Goal: Ask a question

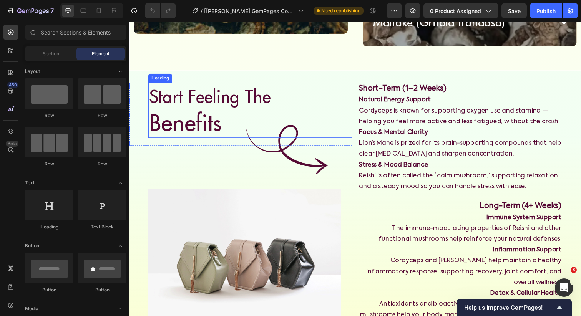
scroll to position [1669, 0]
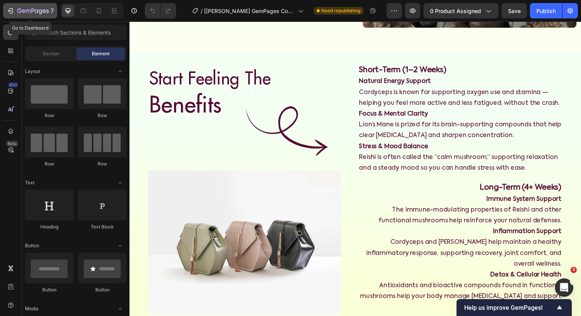
click at [8, 12] on icon "button" at bounding box center [11, 11] width 8 height 8
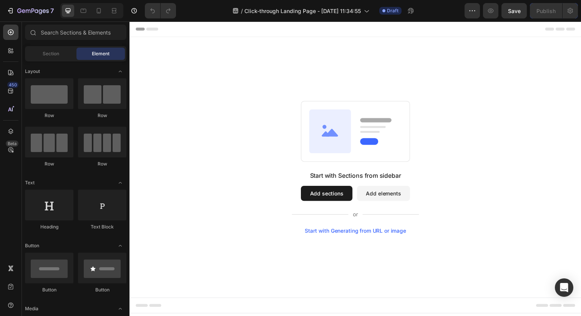
click at [344, 198] on button "Add sections" at bounding box center [331, 197] width 53 height 15
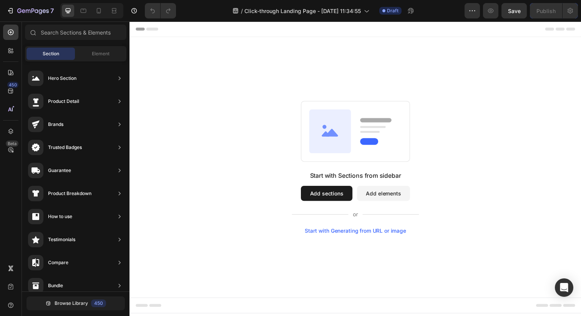
click at [319, 196] on button "Add sections" at bounding box center [331, 197] width 53 height 15
click at [108, 52] on span "Element" at bounding box center [101, 53] width 18 height 7
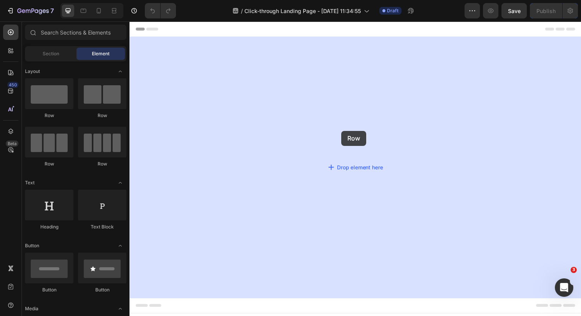
drag, startPoint x: 182, startPoint y: 107, endPoint x: 346, endPoint y: 133, distance: 166.3
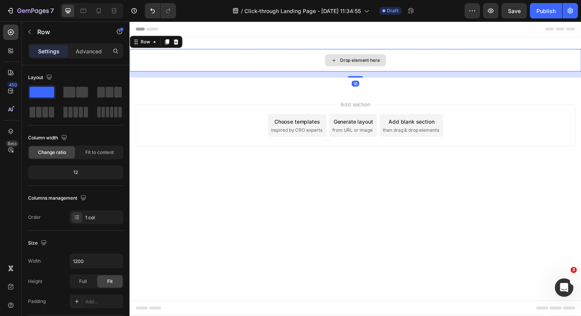
click at [332, 62] on div "Drop element here" at bounding box center [360, 61] width 62 height 12
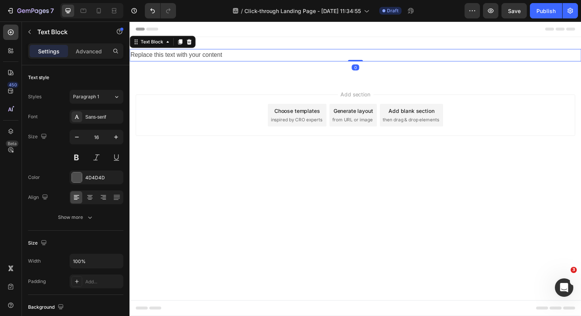
click at [246, 56] on div "Replace this text with your content" at bounding box center [360, 56] width 461 height 13
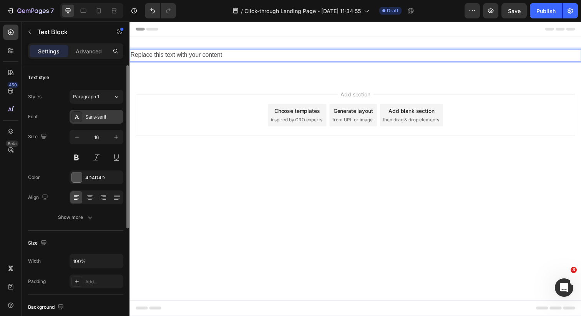
click at [93, 120] on div "Sans-serif" at bounding box center [103, 117] width 36 height 7
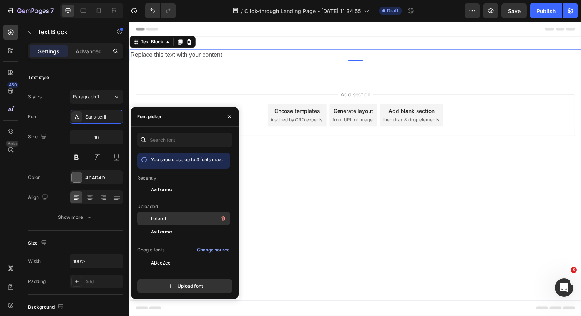
click at [156, 225] on div "FuturaLT" at bounding box center [183, 219] width 93 height 14
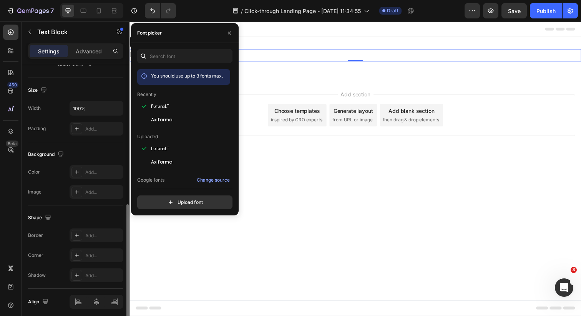
scroll to position [183, 0]
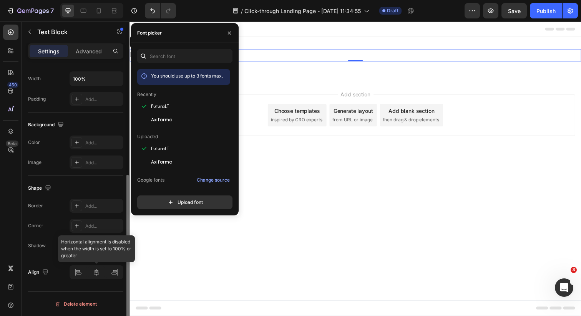
click at [92, 268] on div at bounding box center [97, 273] width 54 height 14
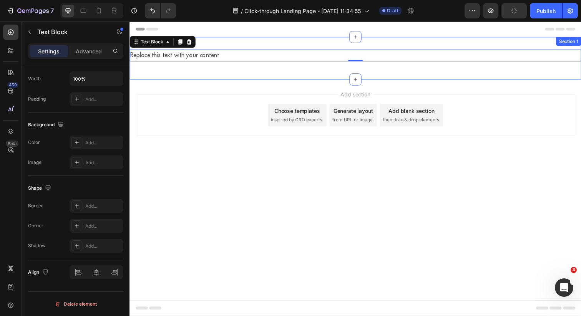
click at [176, 62] on div "Replace this text with your content Text Block 0 Row" at bounding box center [360, 59] width 461 height 19
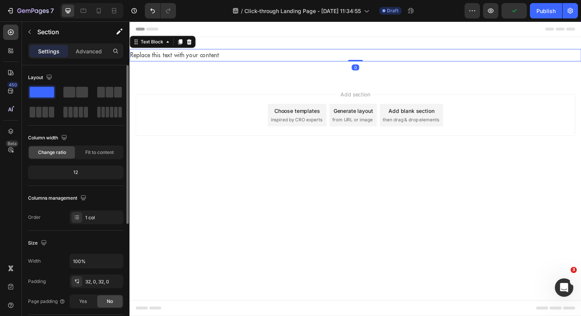
click at [179, 57] on p "Replace this text with your content" at bounding box center [360, 55] width 460 height 11
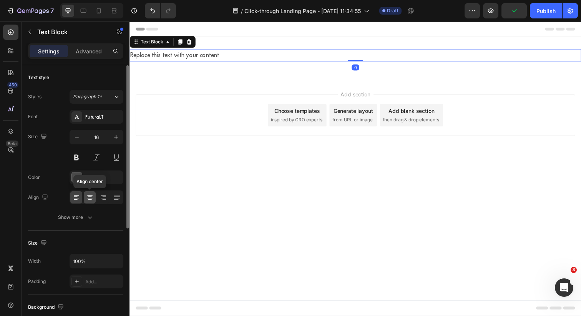
click at [95, 197] on div at bounding box center [90, 197] width 12 height 12
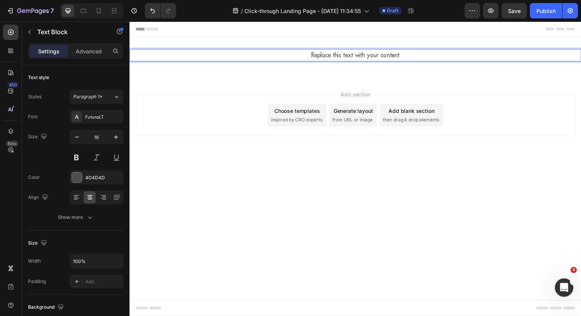
click at [328, 58] on p "Replace this text with your content" at bounding box center [360, 55] width 460 height 11
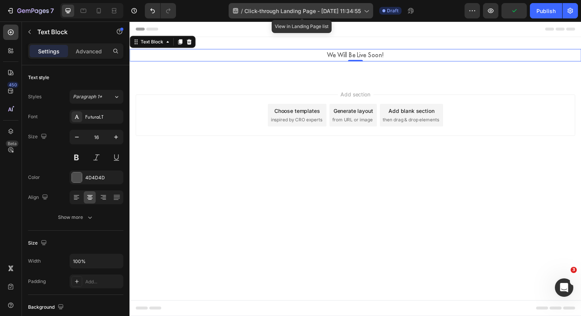
click at [369, 10] on icon at bounding box center [367, 11] width 8 height 8
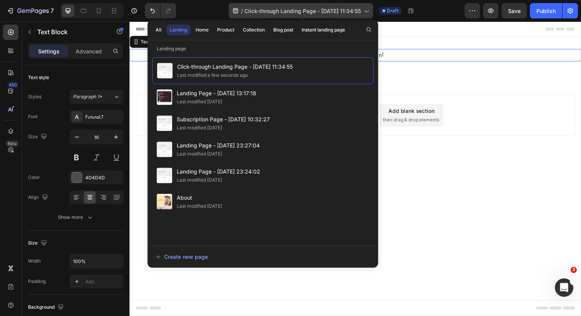
click at [369, 10] on icon at bounding box center [367, 11] width 8 height 8
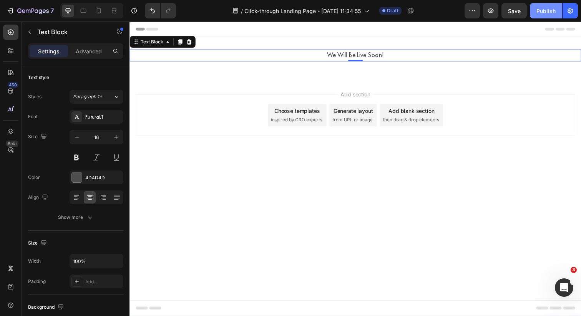
click at [544, 5] on button "Publish" at bounding box center [546, 10] width 32 height 15
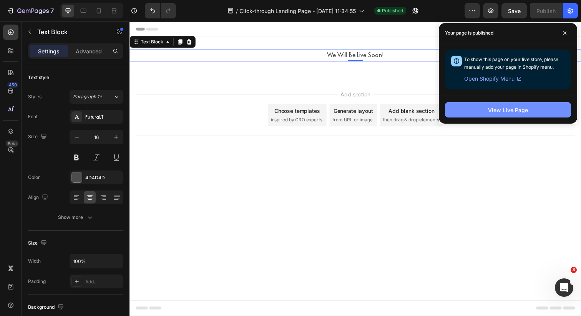
click at [506, 116] on button "View Live Page" at bounding box center [508, 109] width 126 height 15
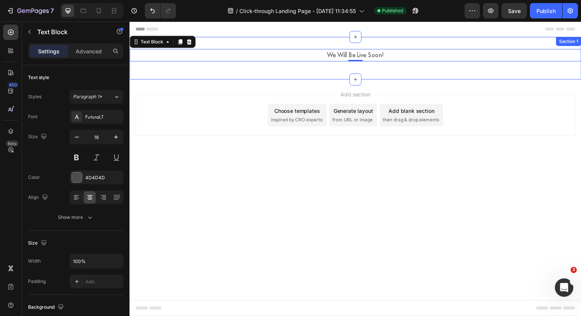
click at [206, 68] on div "We Will Be Live Soon! Text Block 0 Row Section 1" at bounding box center [360, 58] width 461 height 43
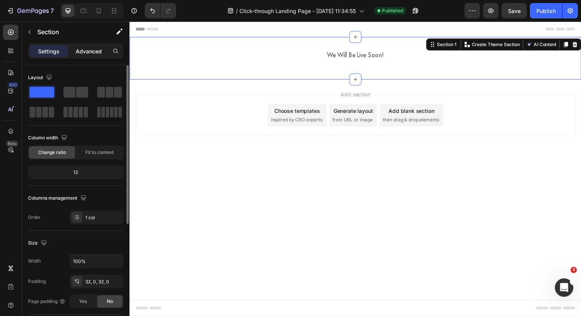
click at [84, 46] on div "Advanced" at bounding box center [89, 51] width 38 height 12
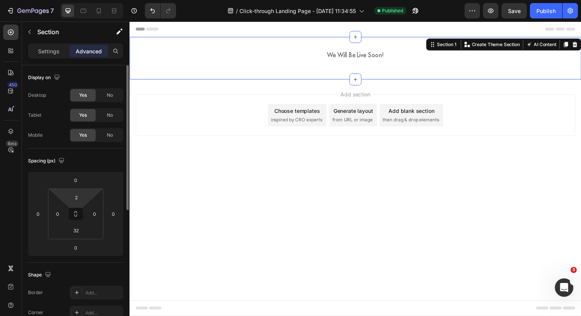
click at [75, 0] on html "7 Version history / Click-through Landing Page - Sep 26, 11:34:55 Published Pre…" at bounding box center [290, 0] width 581 height 0
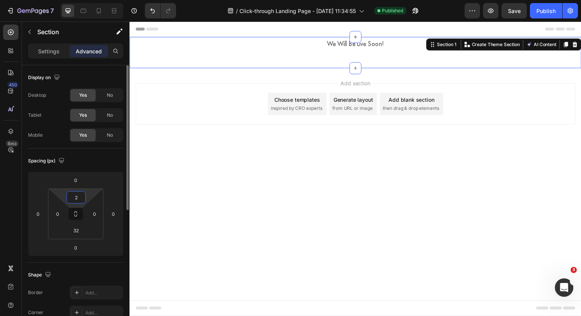
click at [75, 200] on input "2" at bounding box center [75, 198] width 15 height 12
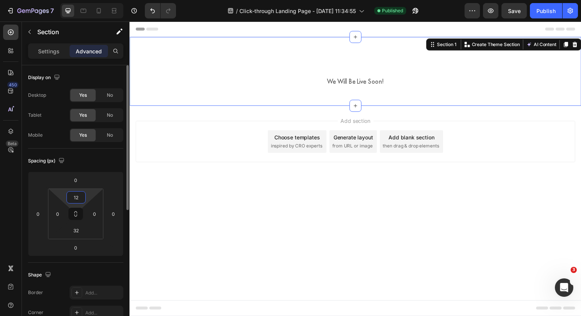
type input "2"
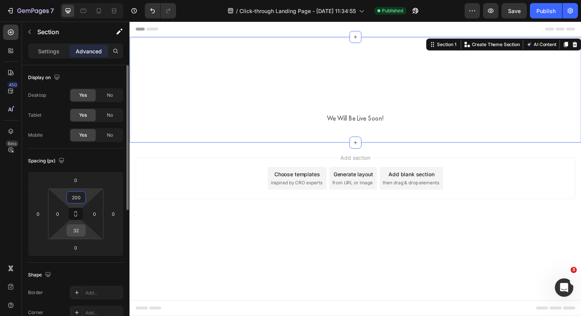
type input "200"
click at [76, 233] on input "32" at bounding box center [75, 231] width 15 height 12
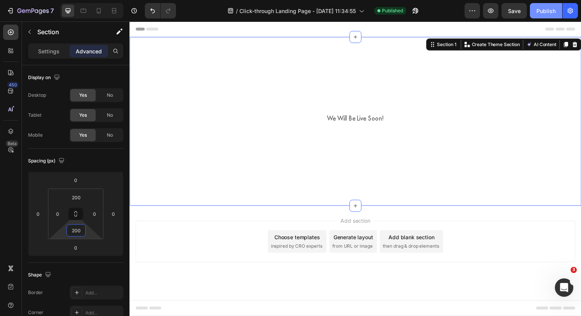
type input "200"
click at [546, 10] on div "Publish" at bounding box center [546, 11] width 19 height 8
click at [427, 16] on div "/ Click-through Landing Page - Sep 26, 11:34:55 Published" at bounding box center [323, 10] width 283 height 15
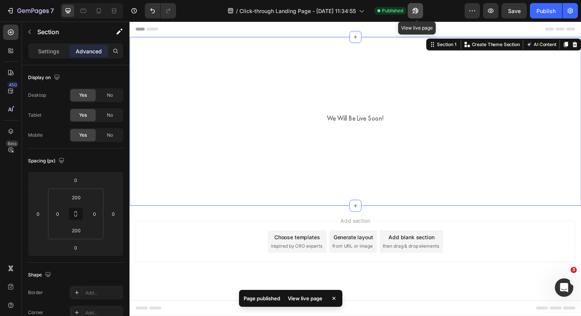
click at [421, 14] on button "button" at bounding box center [415, 10] width 15 height 15
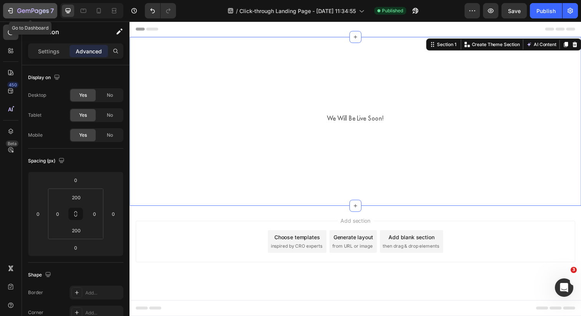
click at [11, 9] on icon "button" at bounding box center [11, 11] width 8 height 8
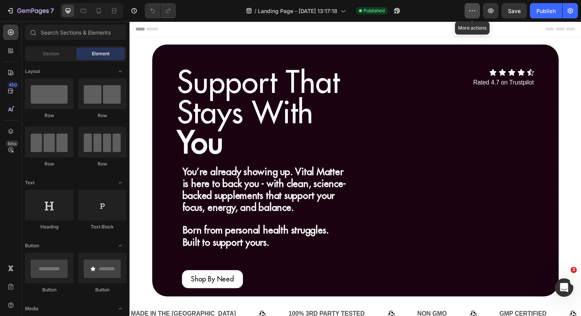
click at [470, 7] on icon "button" at bounding box center [473, 11] width 8 height 8
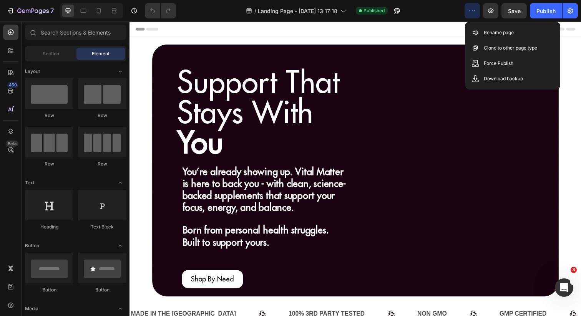
click at [470, 7] on icon "button" at bounding box center [473, 11] width 8 height 8
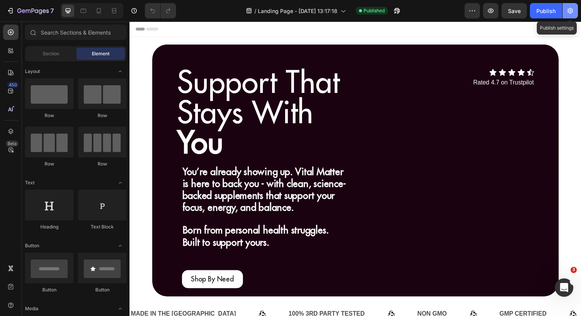
click at [571, 10] on icon "button" at bounding box center [571, 11] width 8 height 8
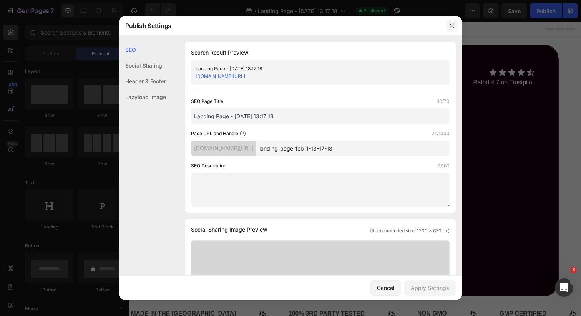
click at [451, 25] on icon "button" at bounding box center [452, 25] width 4 height 4
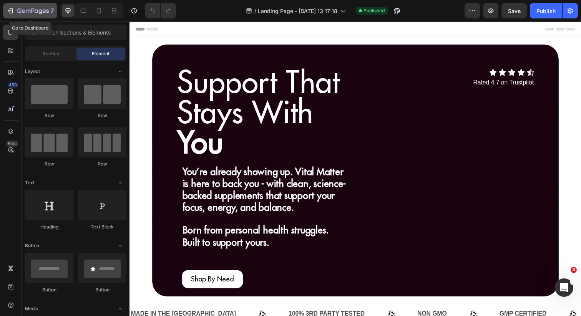
click at [7, 13] on icon "button" at bounding box center [11, 11] width 8 height 8
drag, startPoint x: 130, startPoint y: 22, endPoint x: 518, endPoint y: 193, distance: 424.8
click at [518, 193] on div "Icon Icon Icon Icon Icon Icon List Rated 4.7 on Trustpilot Text Block" at bounding box center [452, 201] width 181 height 263
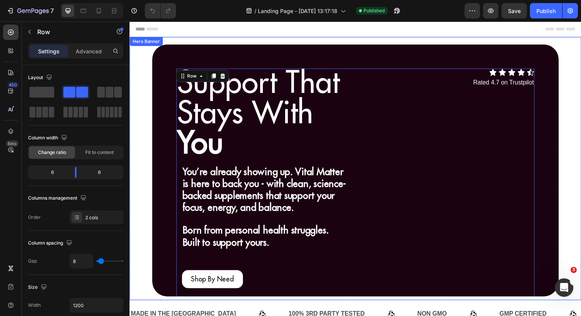
click at [138, 68] on div "Support That Stays With You Heading You’re already showing up. Vital Matter is …" at bounding box center [360, 171] width 461 height 269
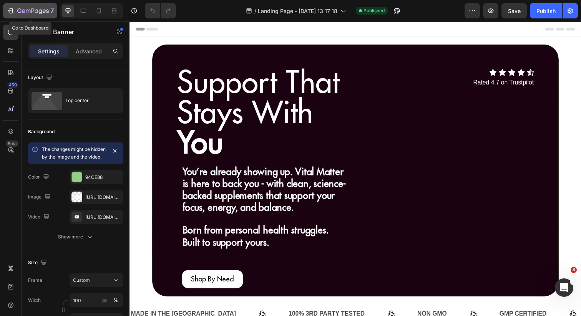
click at [8, 11] on icon "button" at bounding box center [11, 11] width 8 height 8
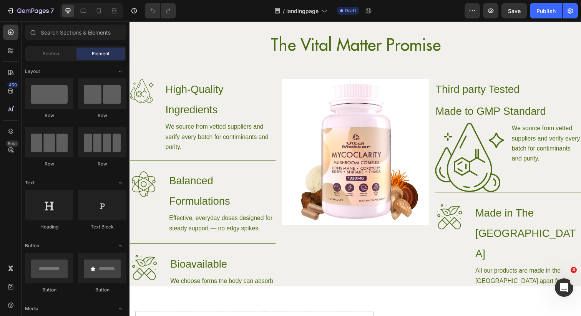
click at [185, 148] on p "We source from vetted suppliers and verify every batch for contiminants and pur…" at bounding box center [222, 139] width 112 height 31
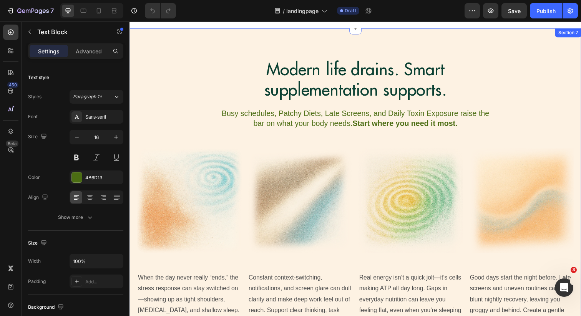
scroll to position [875, 0]
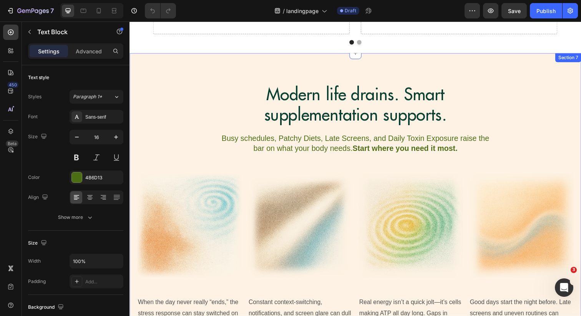
click at [206, 92] on div "Modern life drains. Smart supplementation supports. Heading Busy schedules, Pat…" at bounding box center [360, 256] width 461 height 343
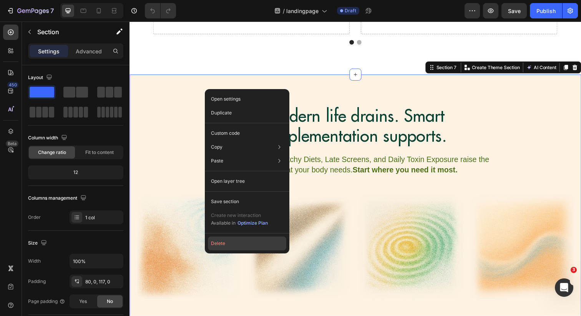
click at [215, 240] on button "Delete" at bounding box center [247, 244] width 78 height 14
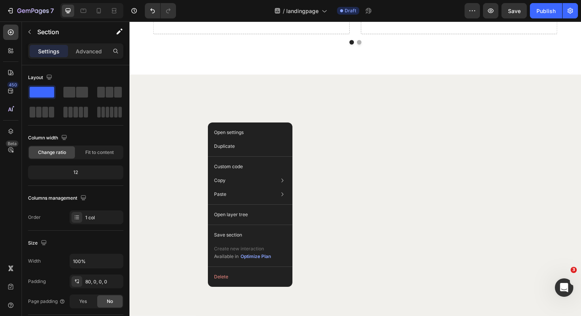
click at [222, 79] on div at bounding box center [360, 220] width 461 height 289
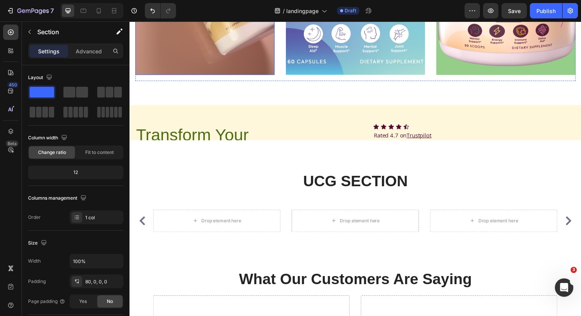
scroll to position [506, 0]
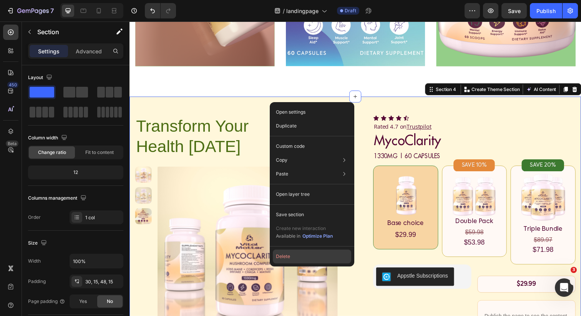
click at [288, 253] on button "Delete" at bounding box center [312, 257] width 78 height 14
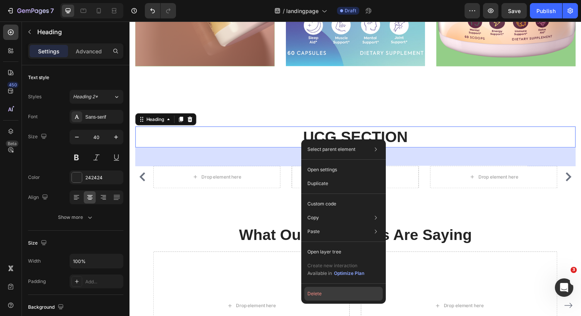
click at [325, 291] on button "Delete" at bounding box center [344, 294] width 78 height 14
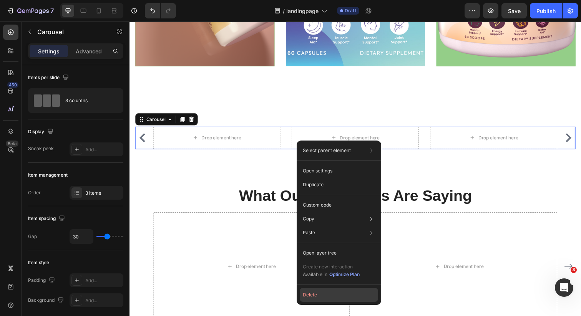
click at [314, 295] on button "Delete" at bounding box center [339, 295] width 78 height 14
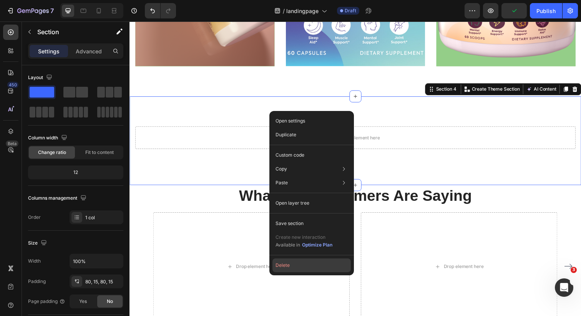
click at [296, 260] on button "Delete" at bounding box center [312, 266] width 78 height 14
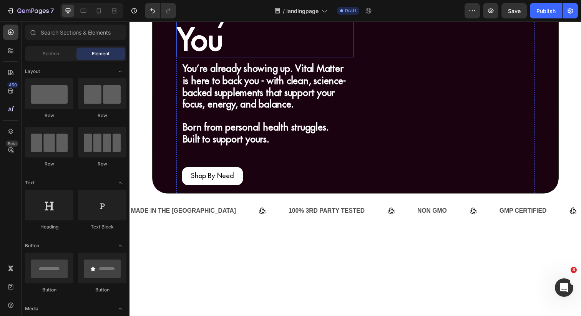
scroll to position [120, 0]
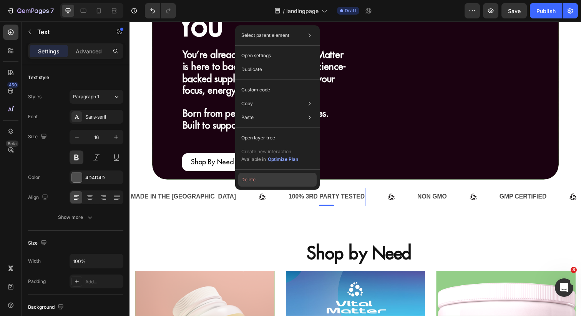
click at [243, 177] on button "Delete" at bounding box center [277, 180] width 78 height 14
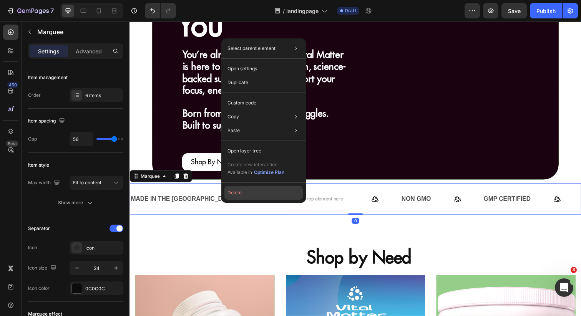
click at [231, 194] on button "Delete" at bounding box center [264, 193] width 78 height 14
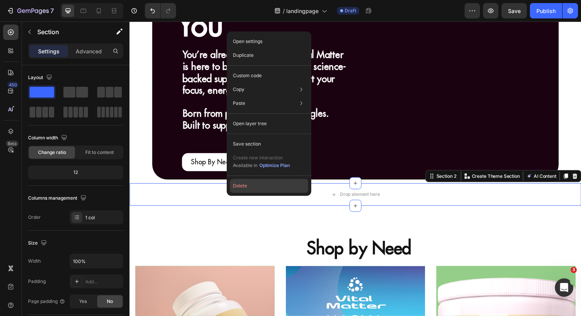
click at [236, 190] on button "Delete" at bounding box center [269, 186] width 78 height 14
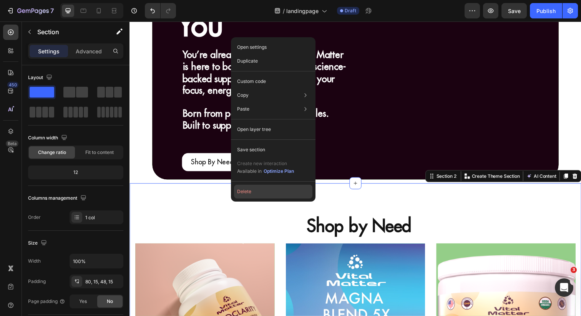
click at [238, 194] on button "Delete" at bounding box center [273, 192] width 78 height 14
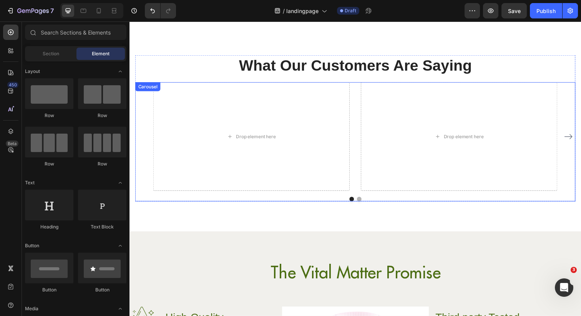
scroll to position [242, 0]
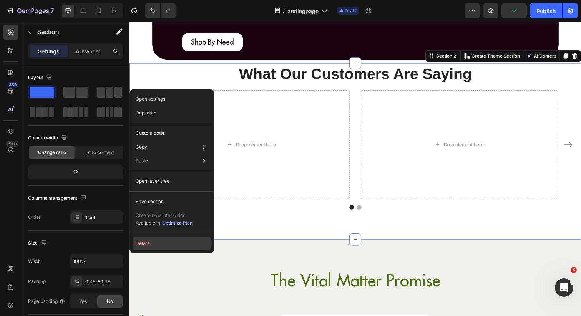
click at [155, 245] on button "Delete" at bounding box center [172, 244] width 78 height 14
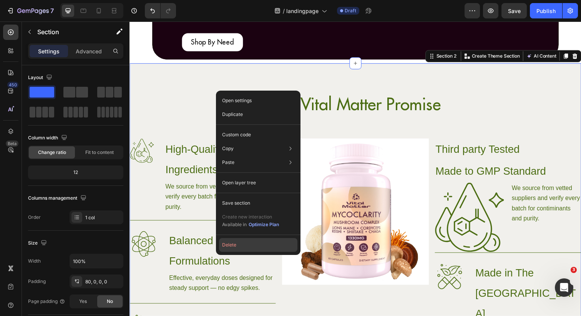
click at [243, 246] on button "Delete" at bounding box center [258, 245] width 78 height 14
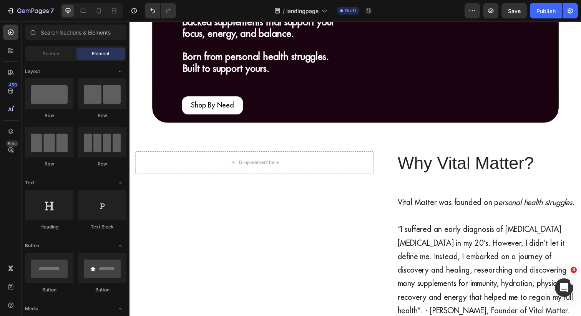
scroll to position [179, 0]
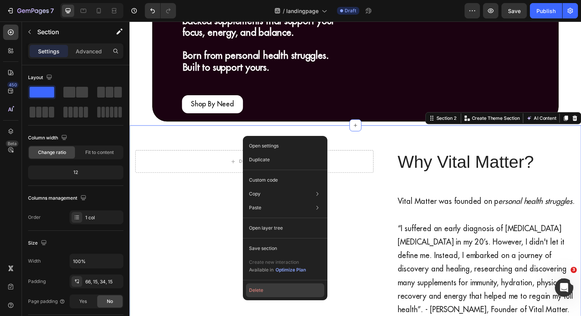
click at [261, 294] on button "Delete" at bounding box center [285, 291] width 78 height 14
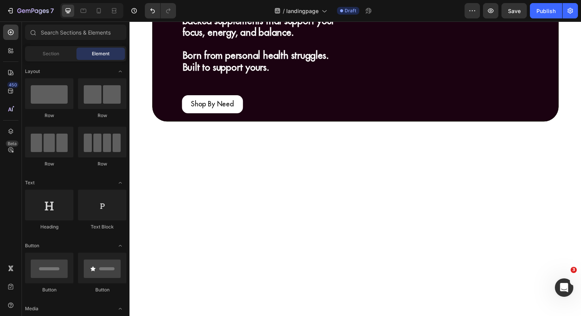
scroll to position [211, 0]
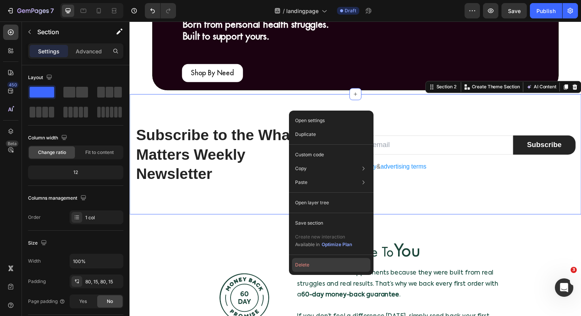
click at [300, 262] on button "Delete" at bounding box center [331, 265] width 78 height 14
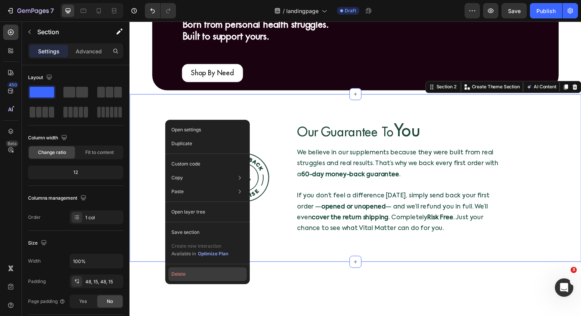
click at [186, 276] on button "Delete" at bounding box center [207, 275] width 78 height 14
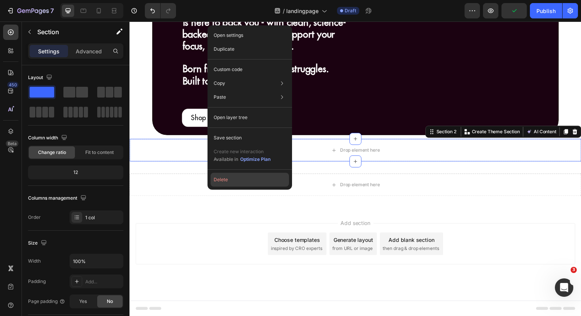
click at [215, 177] on button "Delete" at bounding box center [250, 180] width 78 height 14
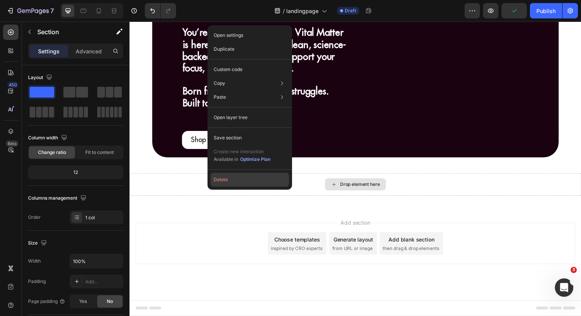
scroll to position [142, 0]
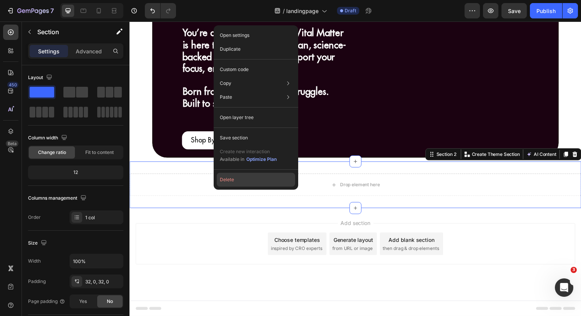
click at [225, 179] on button "Delete" at bounding box center [256, 180] width 78 height 14
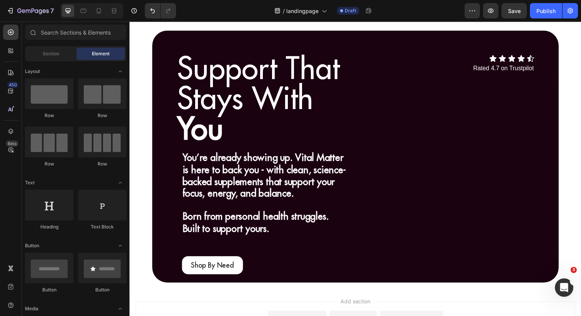
scroll to position [0, 0]
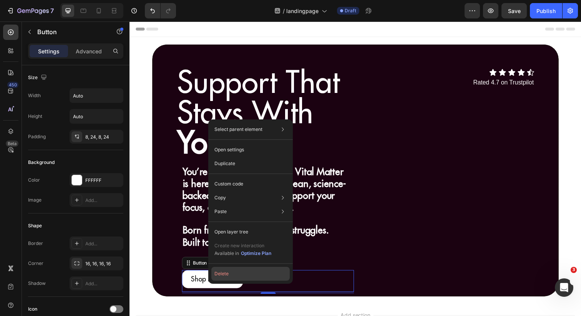
click at [218, 275] on button "Delete" at bounding box center [250, 274] width 78 height 14
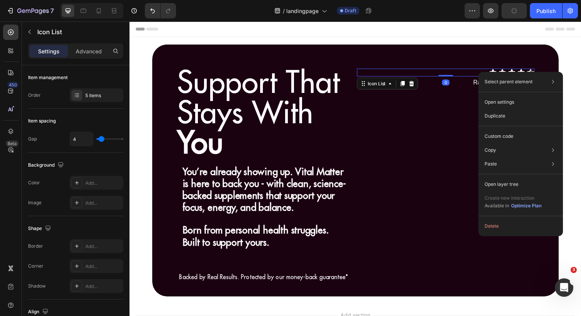
click at [490, 219] on div "Select parent element Section Hero Banner Row 2 cols Icon List Open settings Du…" at bounding box center [521, 154] width 85 height 165
click at [488, 226] on button "Delete" at bounding box center [521, 227] width 78 height 14
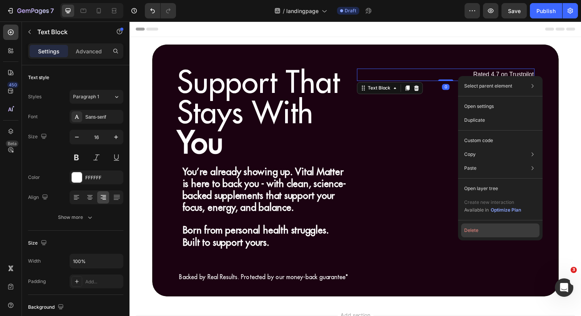
click at [470, 233] on button "Delete" at bounding box center [500, 231] width 78 height 14
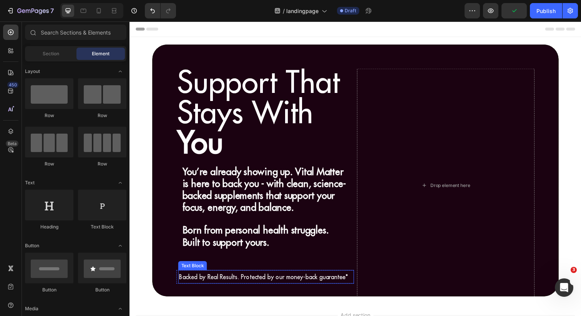
click at [288, 279] on span "Backed by Real Results. Protected by our money-back guarantee*" at bounding box center [266, 283] width 173 height 8
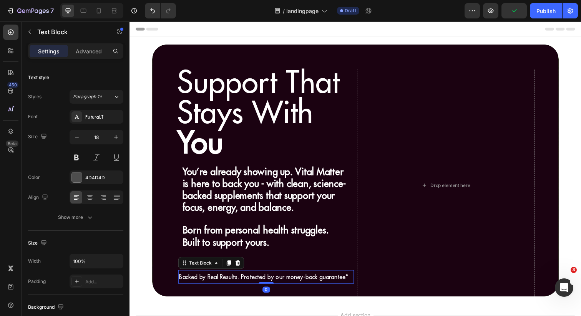
click at [288, 282] on span "Backed by Real Results. Protected by our money-back guarantee*" at bounding box center [266, 283] width 173 height 8
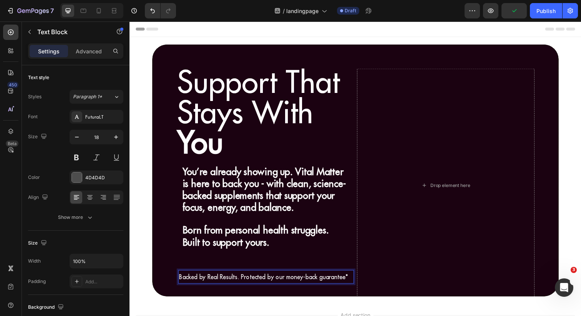
click at [290, 283] on span "Backed by Real Results. Protected by our money-back guarantee*" at bounding box center [266, 283] width 173 height 8
click at [310, 284] on span "Backed by Real Results. Protected by our Money-back guarantee*" at bounding box center [267, 283] width 174 height 8
click at [321, 281] on span "Backed by Real Results. Protected by our Money-Back guarantee*" at bounding box center [267, 283] width 174 height 8
click at [562, 1] on div "7 Version history / landingpage Draft Preview Save Publish" at bounding box center [290, 11] width 581 height 22
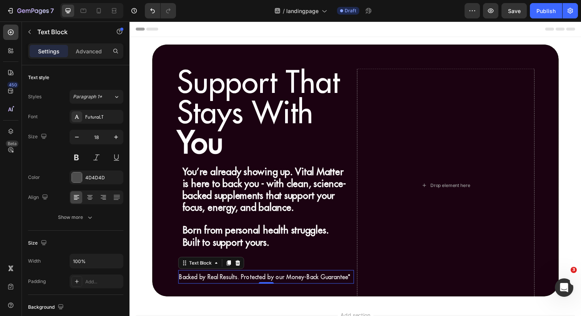
click at [559, 1] on div "7 Version history / landingpage Draft Preview Save Publish" at bounding box center [290, 11] width 581 height 22
click at [556, 8] on div "Publish" at bounding box center [546, 11] width 19 height 8
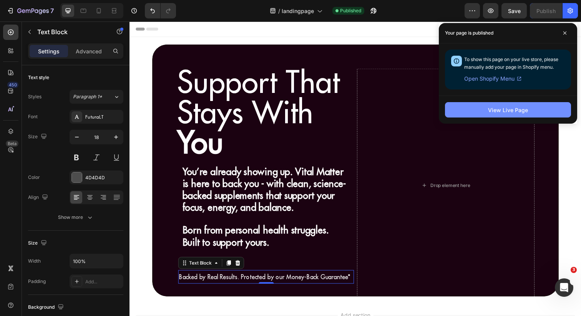
click at [495, 113] on div "View Live Page" at bounding box center [508, 110] width 40 height 8
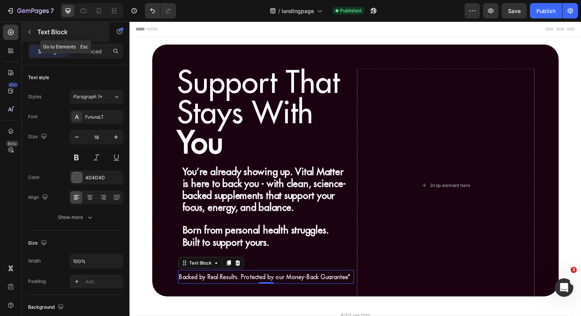
click at [29, 32] on icon "button" at bounding box center [29, 32] width 2 height 4
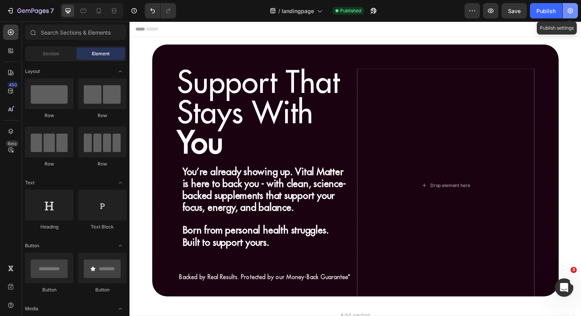
click at [567, 10] on icon "button" at bounding box center [571, 11] width 8 height 8
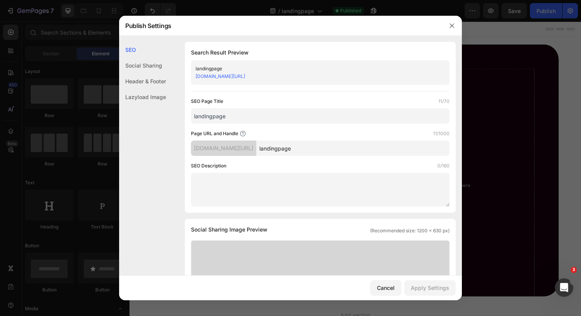
click at [225, 150] on div "[DOMAIN_NAME][URL]" at bounding box center [223, 148] width 65 height 15
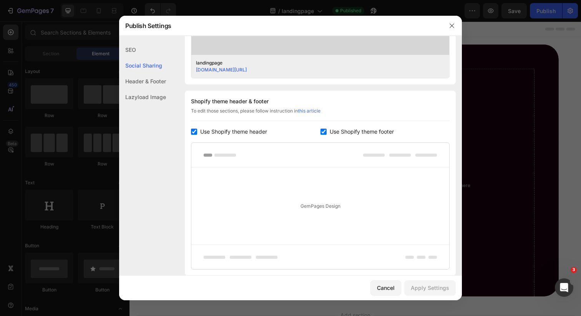
scroll to position [370, 0]
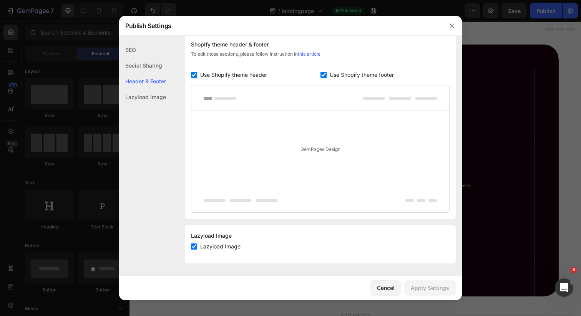
click at [370, 277] on div "Cancel Apply Settings" at bounding box center [290, 288] width 343 height 25
click at [378, 277] on div "Cancel Apply Settings" at bounding box center [290, 288] width 343 height 25
click at [382, 279] on div "Cancel Apply Settings" at bounding box center [290, 288] width 343 height 25
click at [393, 286] on div "Cancel" at bounding box center [386, 288] width 18 height 8
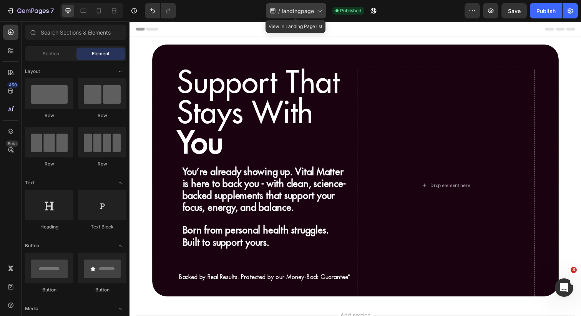
click at [319, 9] on icon at bounding box center [320, 11] width 8 height 8
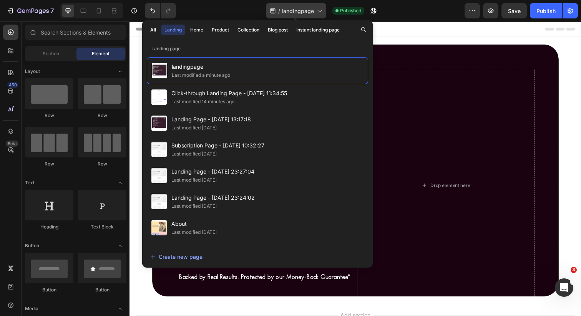
click at [319, 9] on icon at bounding box center [320, 11] width 8 height 8
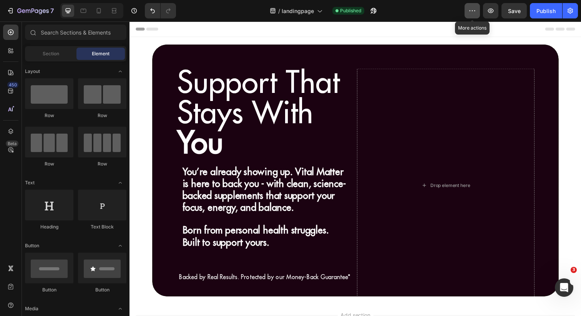
click at [473, 12] on icon "button" at bounding box center [473, 11] width 8 height 8
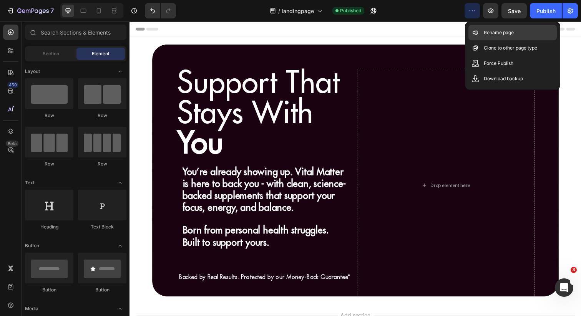
click at [478, 31] on icon at bounding box center [476, 33] width 8 height 8
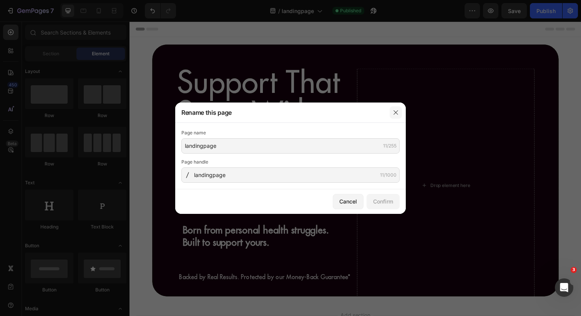
click at [392, 108] on button "button" at bounding box center [396, 113] width 12 height 12
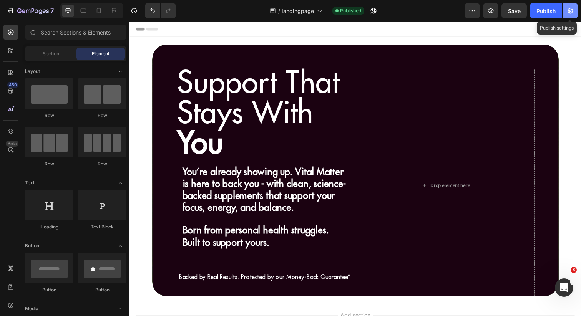
click at [568, 11] on icon "button" at bounding box center [571, 11] width 8 height 8
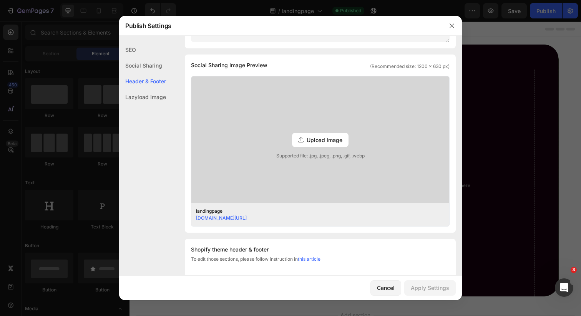
scroll to position [0, 0]
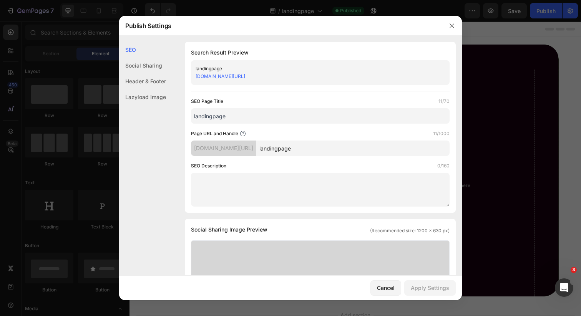
click at [152, 63] on div "Social Sharing" at bounding box center [142, 66] width 47 height 16
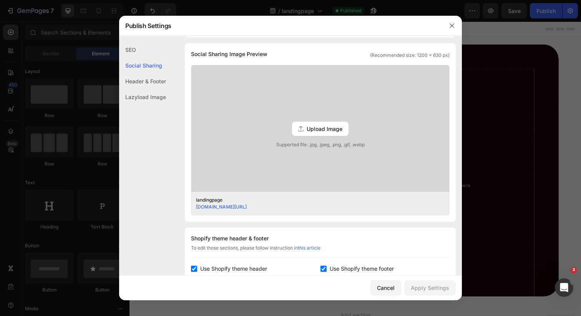
click at [153, 75] on div "Header & Footer" at bounding box center [142, 81] width 47 height 16
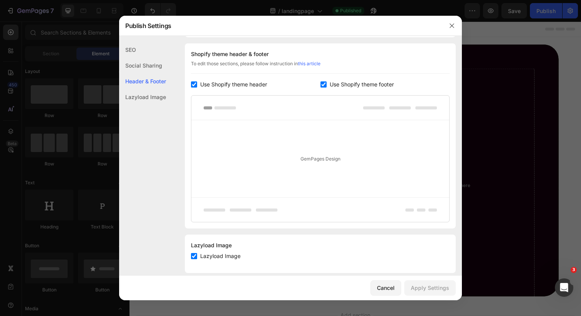
click at [150, 95] on div "Lazyload Image" at bounding box center [142, 97] width 47 height 16
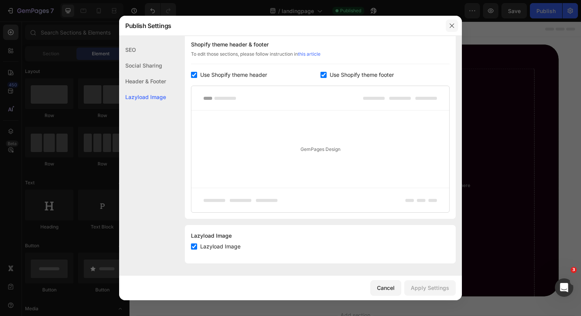
click at [451, 30] on button "button" at bounding box center [452, 26] width 12 height 12
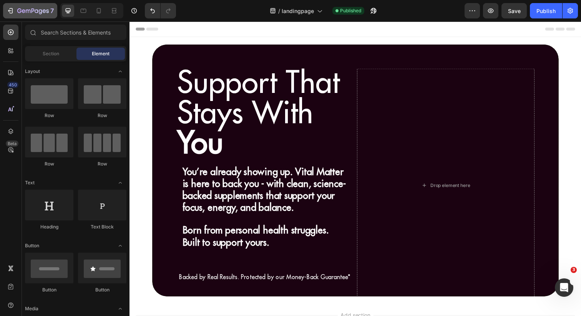
click at [15, 10] on div "7" at bounding box center [30, 10] width 47 height 9
click at [546, 12] on div "Publish" at bounding box center [546, 11] width 19 height 8
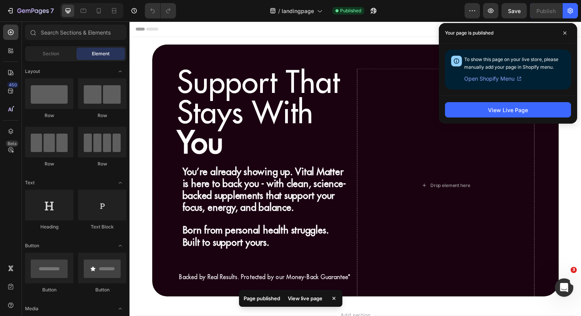
click at [509, 79] on span "Open Shopify Menu" at bounding box center [490, 78] width 50 height 9
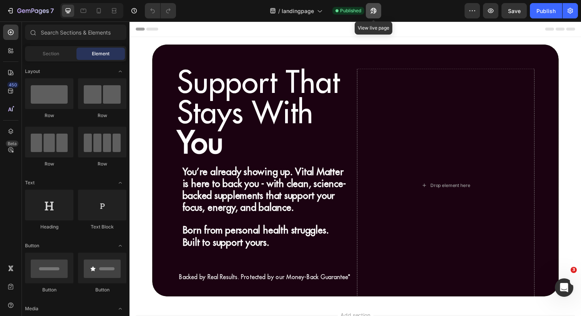
click at [376, 10] on icon "button" at bounding box center [374, 11] width 8 height 8
click at [572, 5] on button "button" at bounding box center [570, 10] width 15 height 15
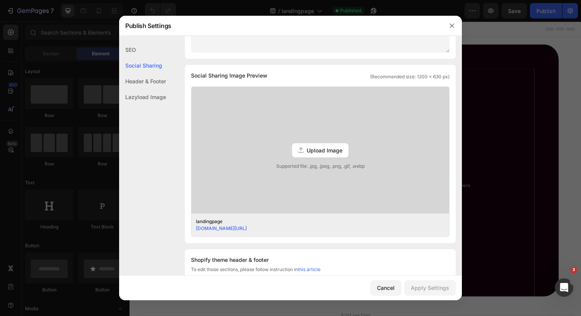
scroll to position [370, 0]
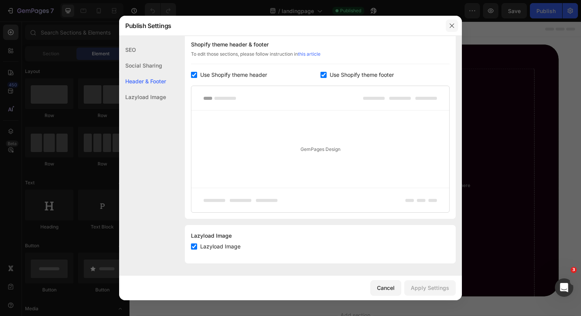
click at [455, 27] on icon "button" at bounding box center [452, 26] width 6 height 6
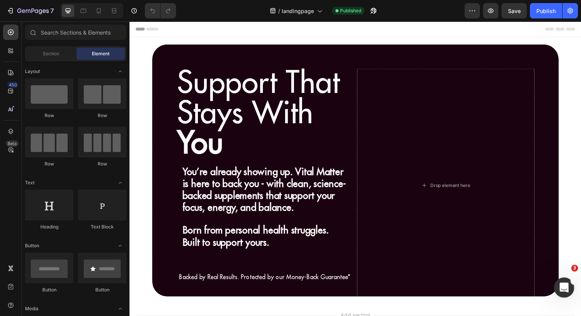
click at [568, 284] on icon "Open Intercom Messenger" at bounding box center [563, 287] width 13 height 13
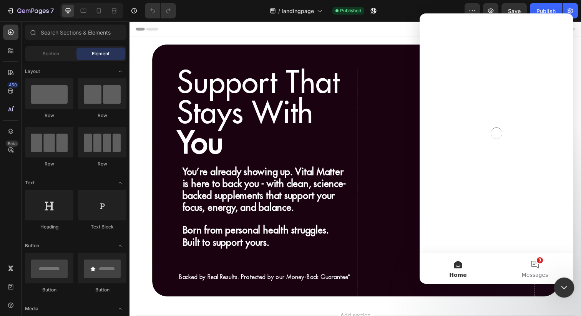
scroll to position [0, 0]
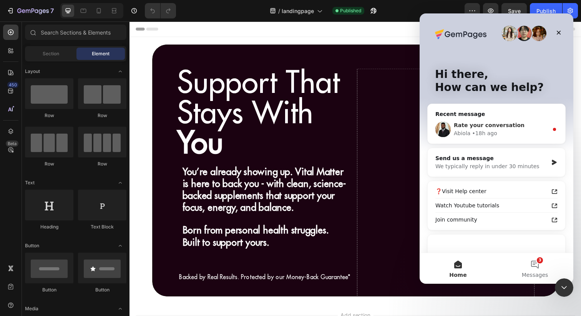
click at [485, 135] on div "• 18h ago" at bounding box center [484, 134] width 25 height 8
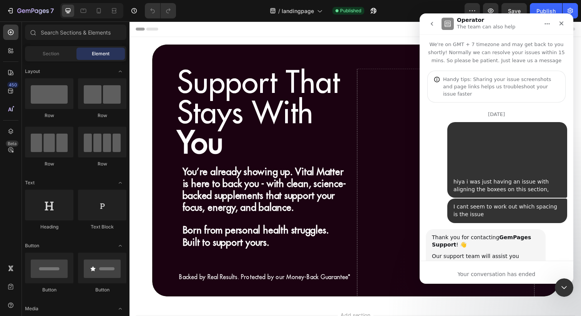
scroll to position [78, 0]
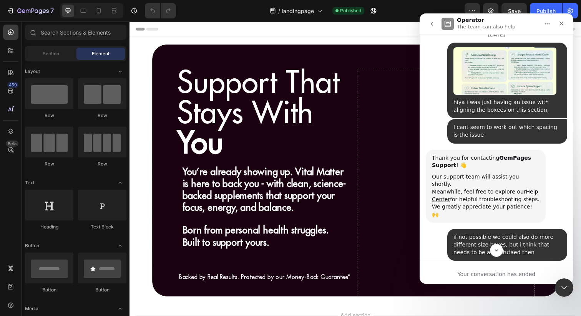
click at [429, 29] on button "go back" at bounding box center [432, 24] width 15 height 15
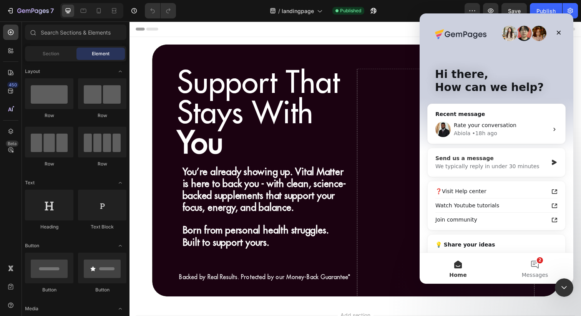
click at [500, 163] on div "We typically reply in under 30 minutes" at bounding box center [492, 167] width 113 height 8
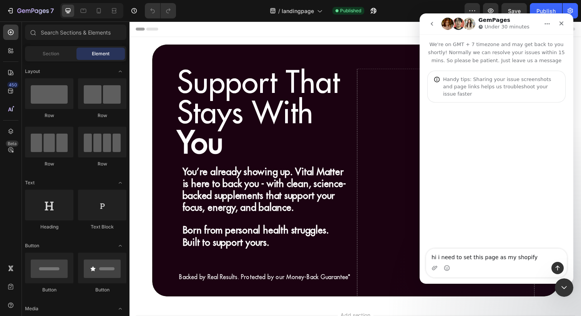
type textarea "hi i need to set this page as my shopify homepage"
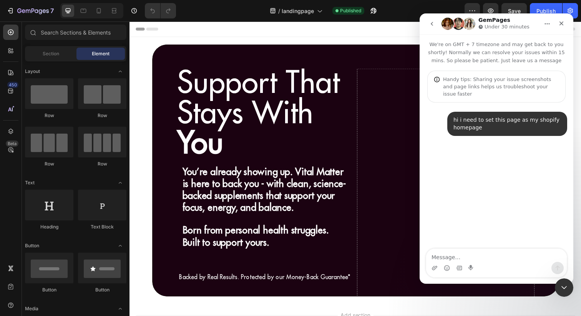
type textarea "j"
type textarea "just temporarily as i am applying for business bank"
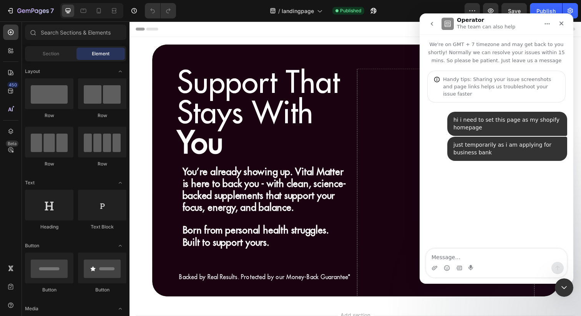
type textarea "[URL][DOMAIN_NAME]"
drag, startPoint x: 520, startPoint y: 258, endPoint x: 436, endPoint y: 260, distance: 83.1
click at [436, 260] on textarea "[URL][DOMAIN_NAME]" at bounding box center [496, 255] width 141 height 13
drag, startPoint x: 436, startPoint y: 260, endPoint x: 514, endPoint y: 260, distance: 78.4
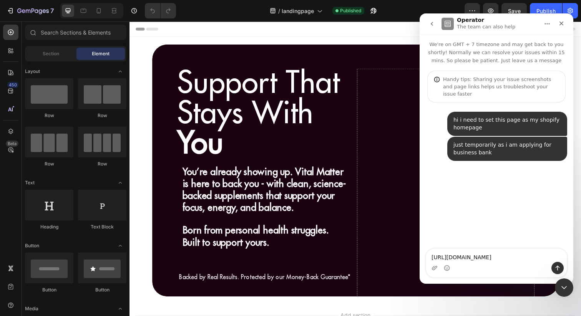
click at [514, 260] on textarea "[URL][DOMAIN_NAME]" at bounding box center [496, 255] width 141 height 13
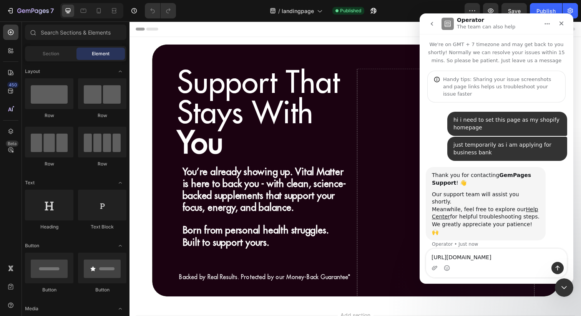
drag, startPoint x: 485, startPoint y: 258, endPoint x: 412, endPoint y: 243, distance: 75.0
click at [420, 243] on html "Operator The team can also help We're on GMT + 7 timezone and may get back to y…" at bounding box center [497, 148] width 154 height 271
type textarea "[URL][DOMAIN_NAME]"
click at [551, 264] on div "Intercom messenger" at bounding box center [496, 268] width 141 height 12
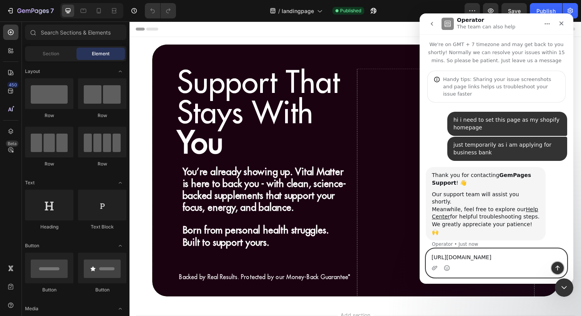
click at [555, 264] on button "Send a message…" at bounding box center [558, 268] width 12 height 12
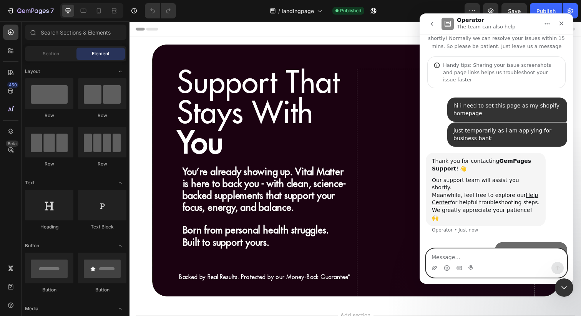
scroll to position [16, 0]
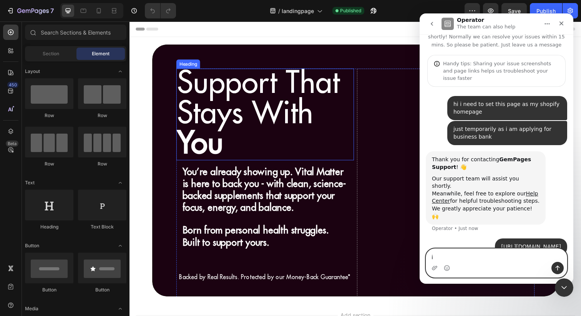
type textarea "i"
type textarea "a"
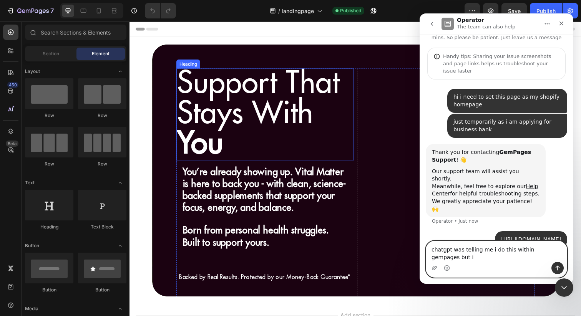
scroll to position [23, 0]
type textarea "chatgpt was telling me i do this within gempages but i cant seem to see this?"
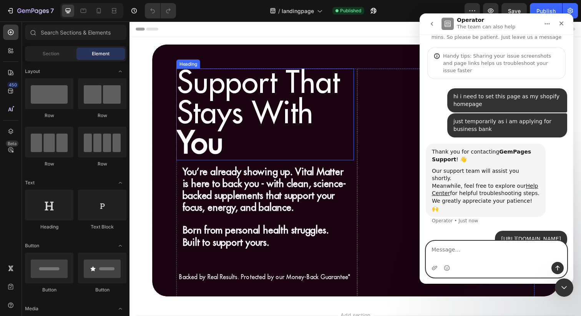
scroll to position [41, 0]
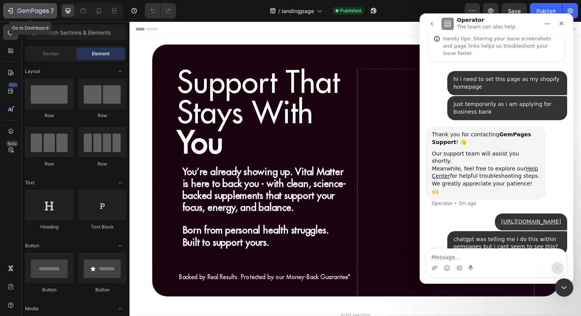
click at [28, 14] on icon "button" at bounding box center [33, 11] width 32 height 7
